Goal: Transaction & Acquisition: Download file/media

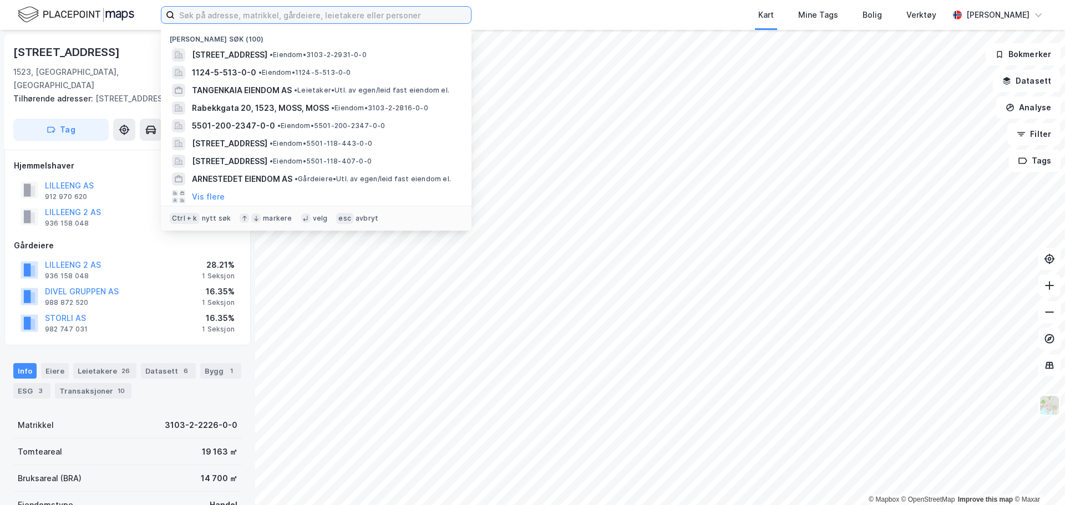
click at [246, 10] on input at bounding box center [323, 15] width 296 height 17
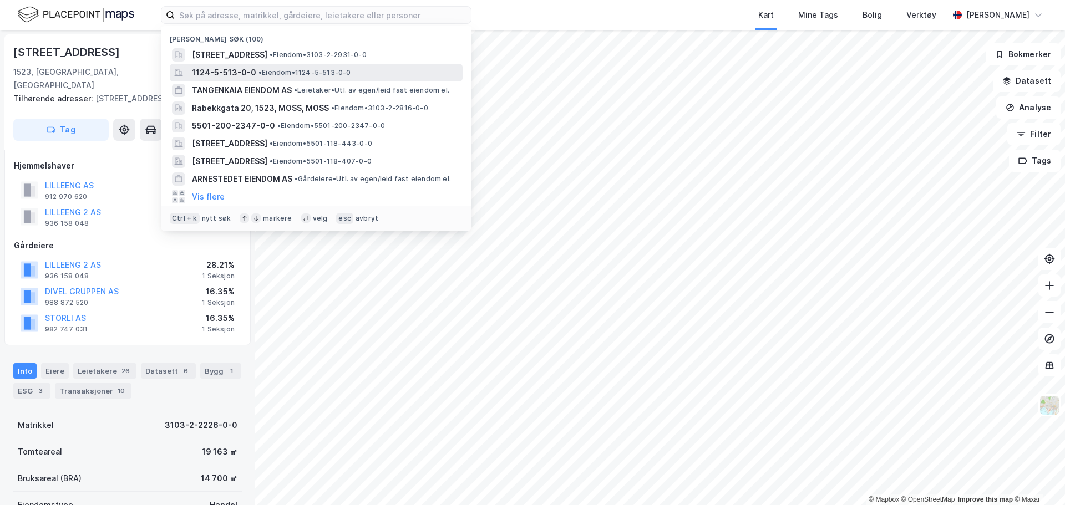
click at [265, 68] on span "• Eiendom • 1124-5-513-0-0" at bounding box center [304, 72] width 93 height 9
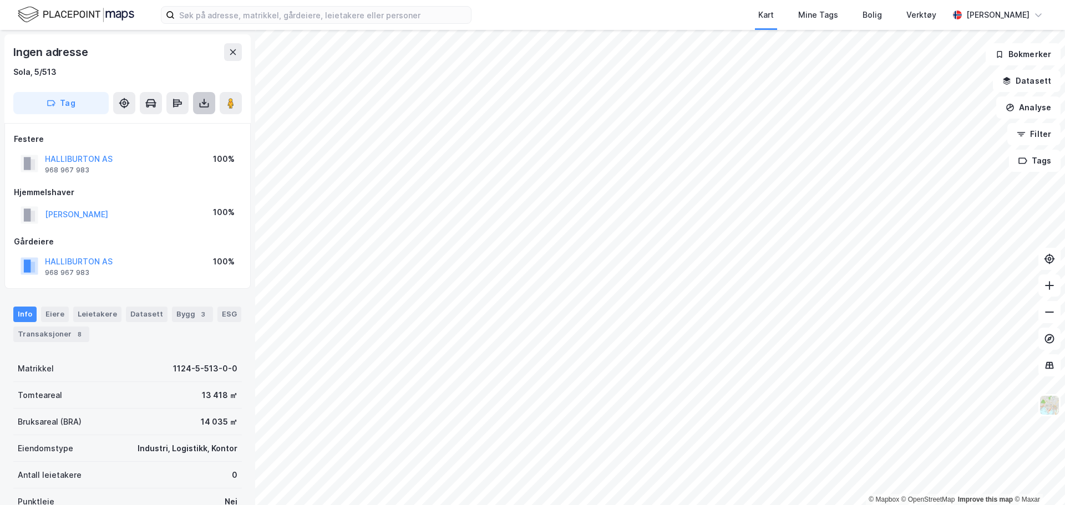
click at [197, 100] on button at bounding box center [204, 103] width 22 height 22
click at [181, 121] on div "Last ned grunnbok" at bounding box center [149, 125] width 64 height 9
